Goal: Find contact information: Find contact information

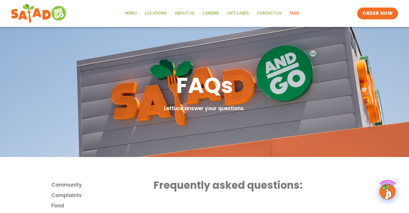
scroll to position [537, 0]
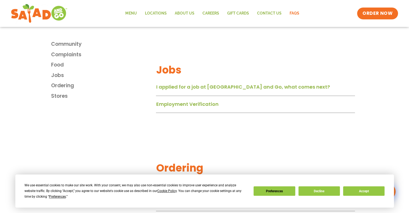
click at [175, 104] on link "Employment Verification" at bounding box center [187, 104] width 62 height 7
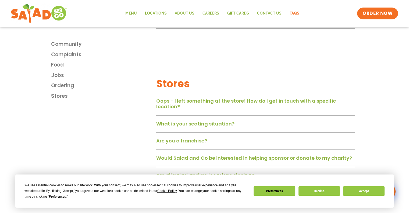
scroll to position [945, 0]
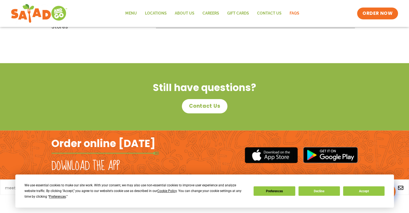
click at [210, 108] on span "Contact Us" at bounding box center [204, 105] width 31 height 7
